Goal: Obtain resource: Download file/media

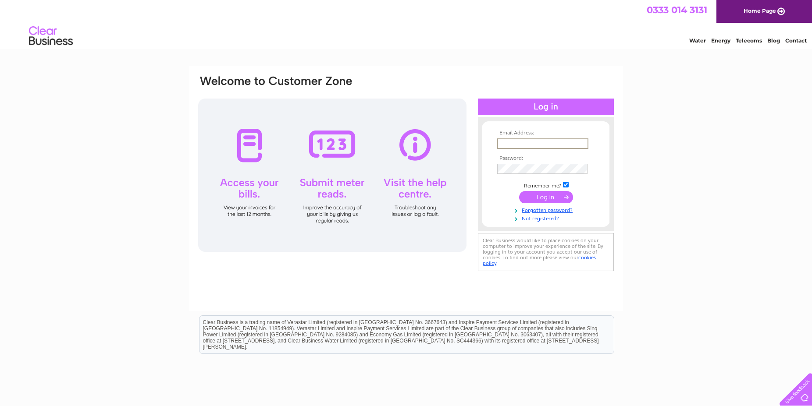
click at [546, 146] on input "text" at bounding box center [542, 144] width 91 height 11
type input "accounts@standrewsbrew.co"
click at [541, 200] on input "submit" at bounding box center [546, 196] width 54 height 12
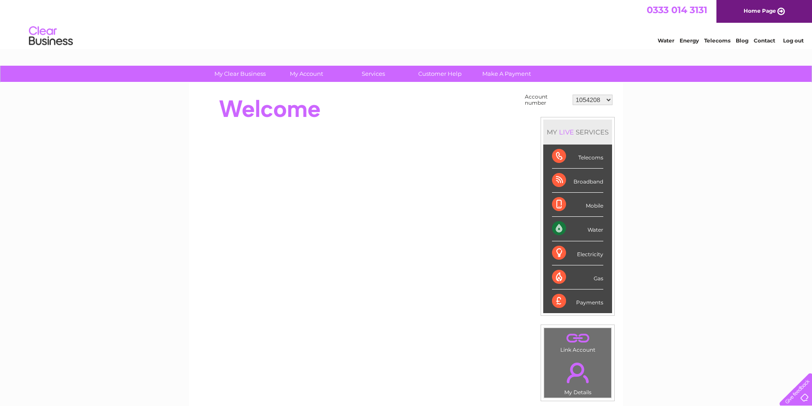
click option "1054208" at bounding box center [0, 0] width 0 height 0
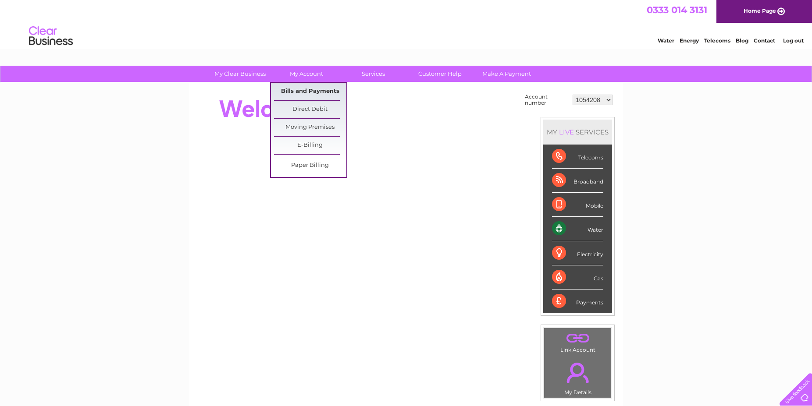
click at [311, 95] on link "Bills and Payments" at bounding box center [310, 92] width 72 height 18
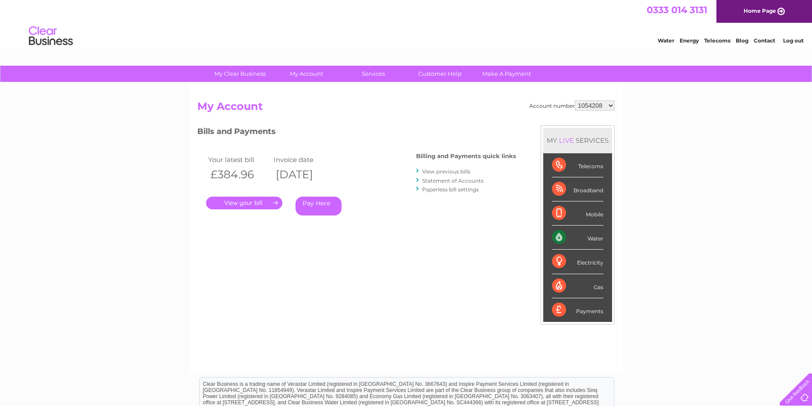
click at [260, 204] on link "." at bounding box center [244, 203] width 76 height 13
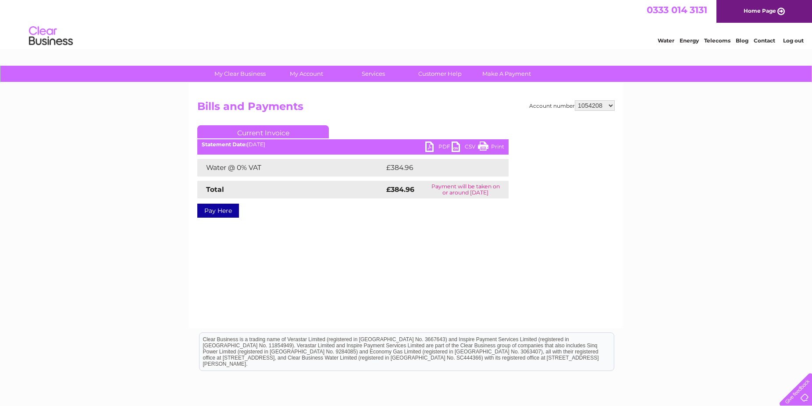
click at [433, 148] on link "PDF" at bounding box center [438, 148] width 26 height 13
select select "1054209"
click option "1054209" at bounding box center [0, 0] width 0 height 0
click at [430, 147] on link "PDF" at bounding box center [438, 148] width 26 height 13
select select "1054217"
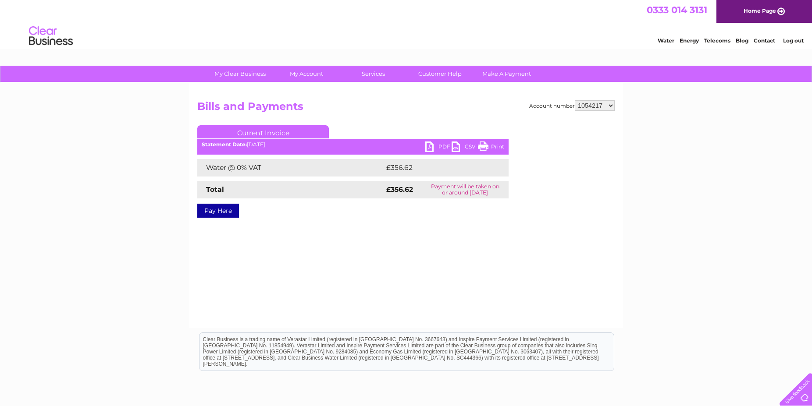
click option "1054217" at bounding box center [0, 0] width 0 height 0
select select "1080644"
click option "1080644" at bounding box center [0, 0] width 0 height 0
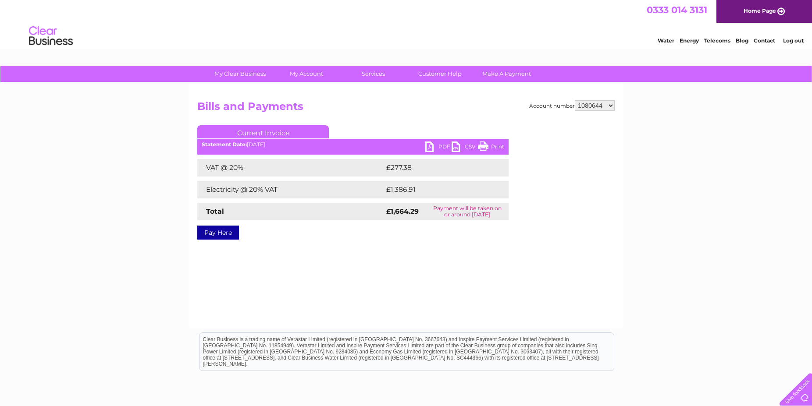
click at [432, 147] on link "PDF" at bounding box center [438, 148] width 26 height 13
click at [575, 100] on select "1054208 1054209 1054217 1080644 1080670 30296870" at bounding box center [595, 105] width 40 height 11
select select "1080670"
click option "1080670" at bounding box center [0, 0] width 0 height 0
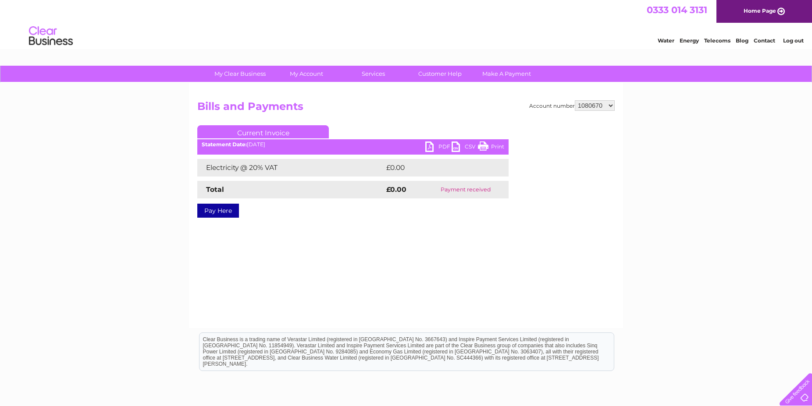
select select "30296870"
click option "30296870" at bounding box center [0, 0] width 0 height 0
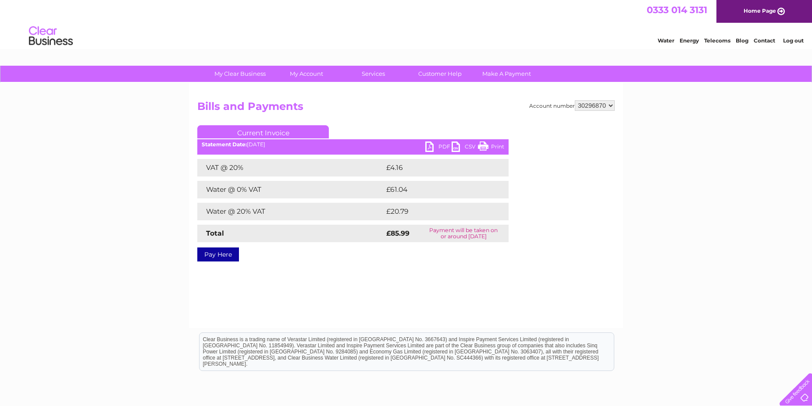
click at [435, 145] on link "PDF" at bounding box center [438, 148] width 26 height 13
